Goal: Transaction & Acquisition: Purchase product/service

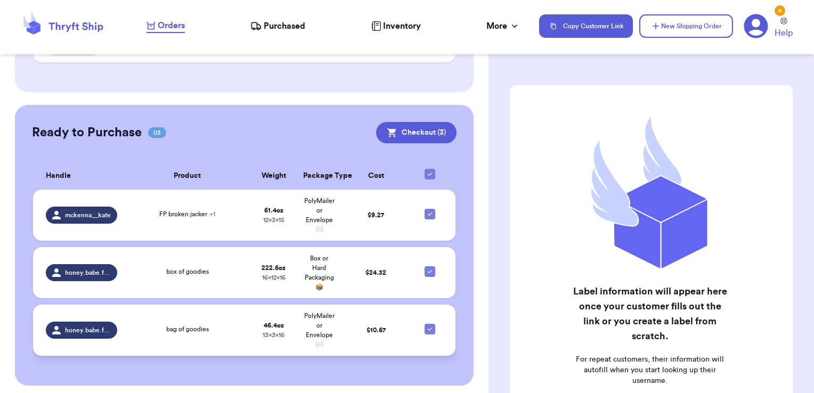
scroll to position [225, 0]
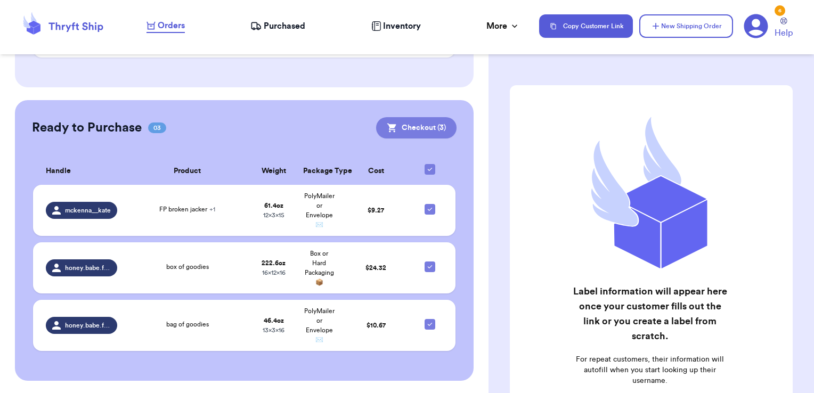
click at [430, 129] on button "Checkout ( 3 )" at bounding box center [416, 127] width 80 height 21
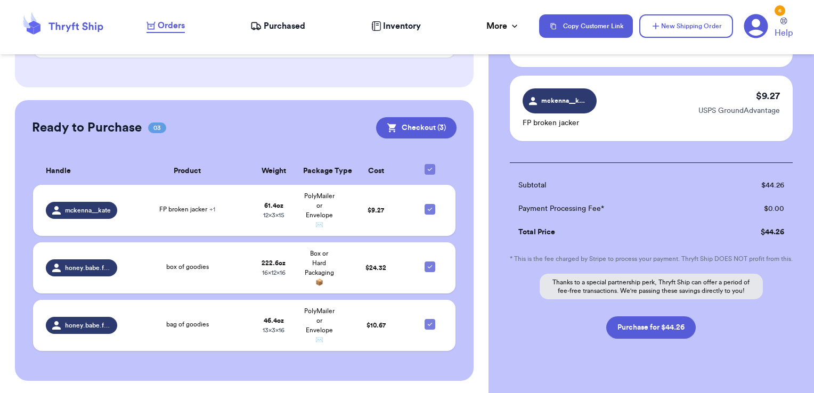
scroll to position [213, 0]
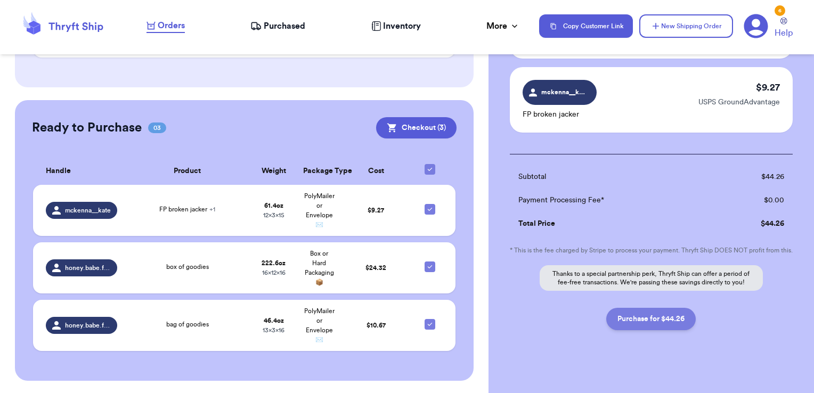
click at [658, 328] on button "Purchase for $44.26" at bounding box center [650, 319] width 89 height 22
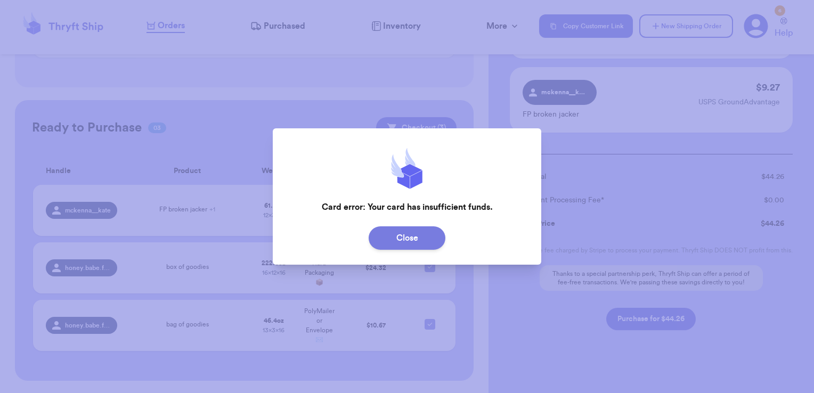
click at [423, 242] on button "Close" at bounding box center [406, 237] width 77 height 23
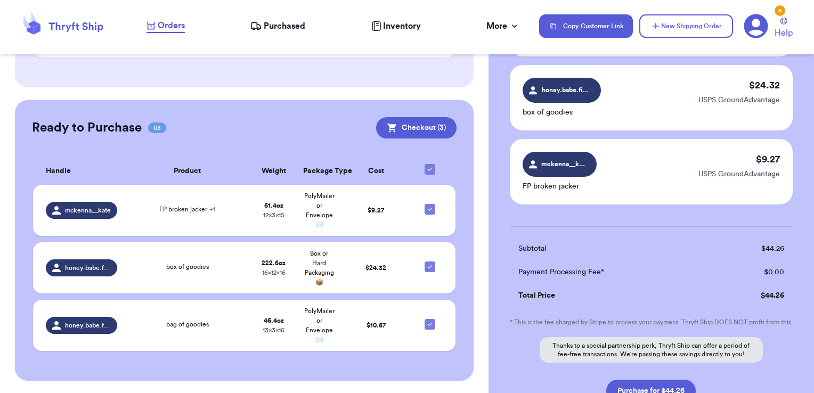
scroll to position [160, 0]
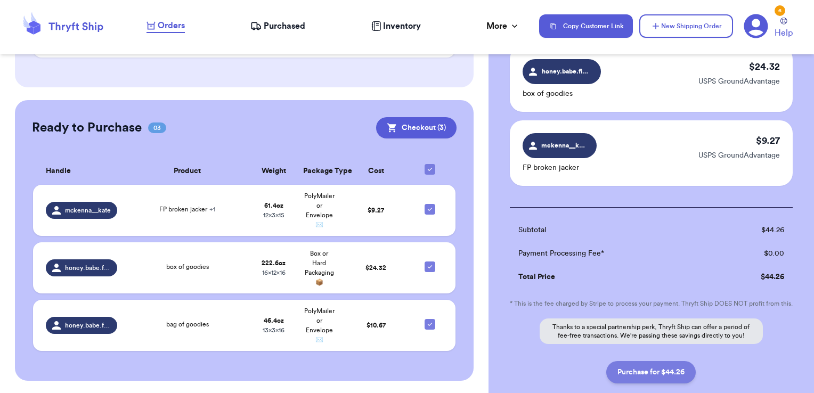
click at [653, 382] on button "Purchase for $44.26" at bounding box center [650, 372] width 89 height 22
checkbox input "false"
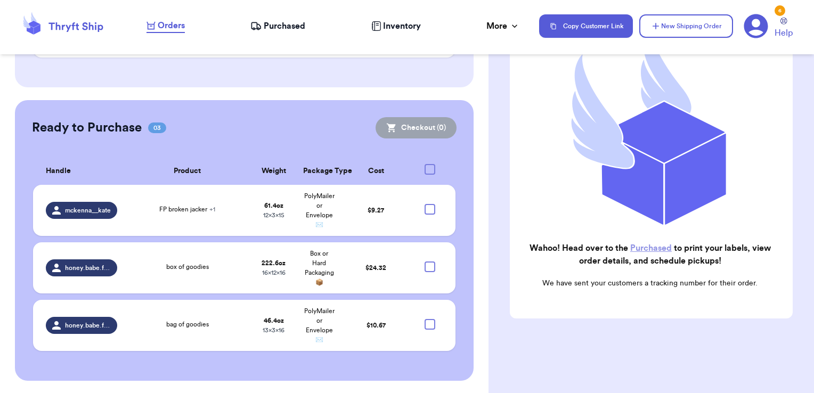
checkbox input "true"
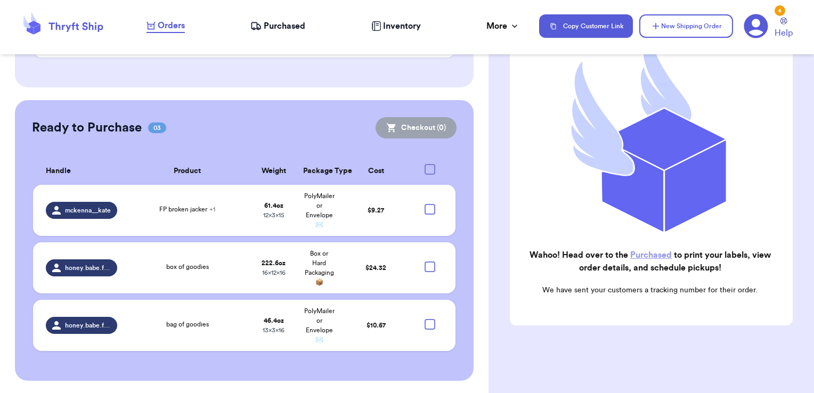
scroll to position [88, 0]
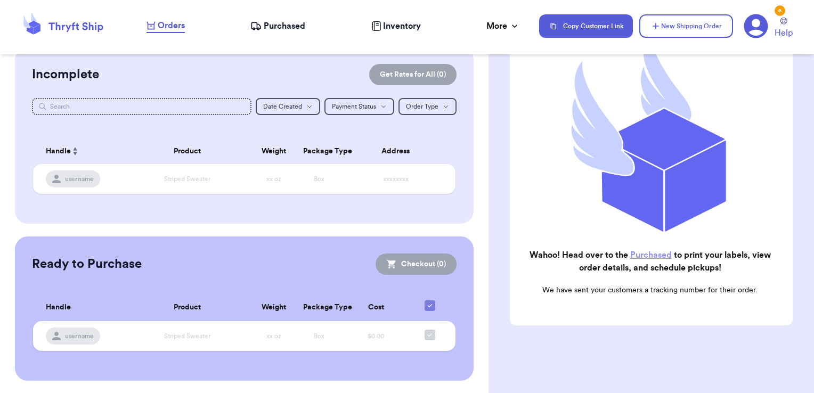
click at [271, 22] on span "Purchased" at bounding box center [285, 26] width 42 height 13
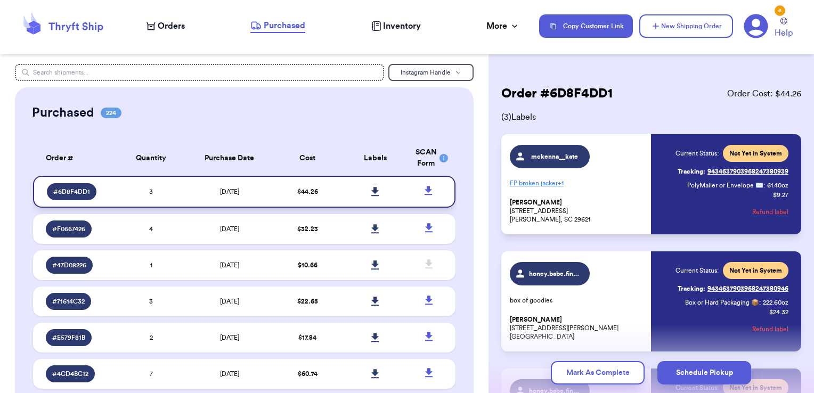
click at [371, 189] on icon at bounding box center [374, 191] width 7 height 9
